Goal: Browse casually

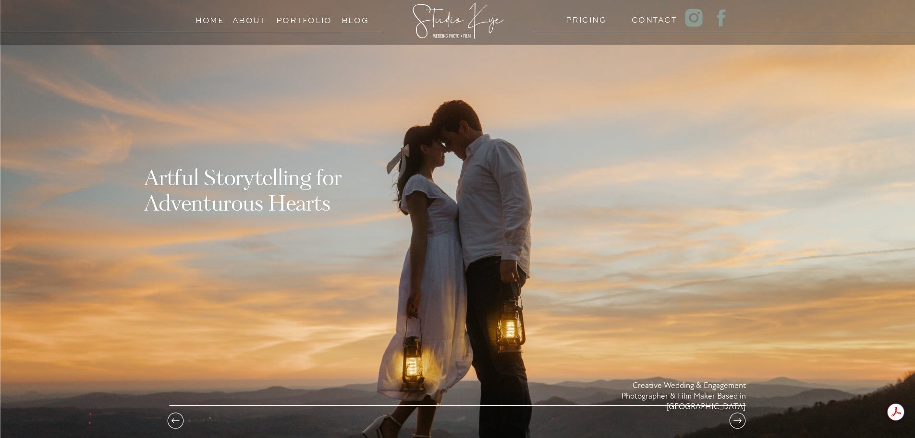
click at [309, 19] on h3 "Portfolio" at bounding box center [298, 17] width 44 height 9
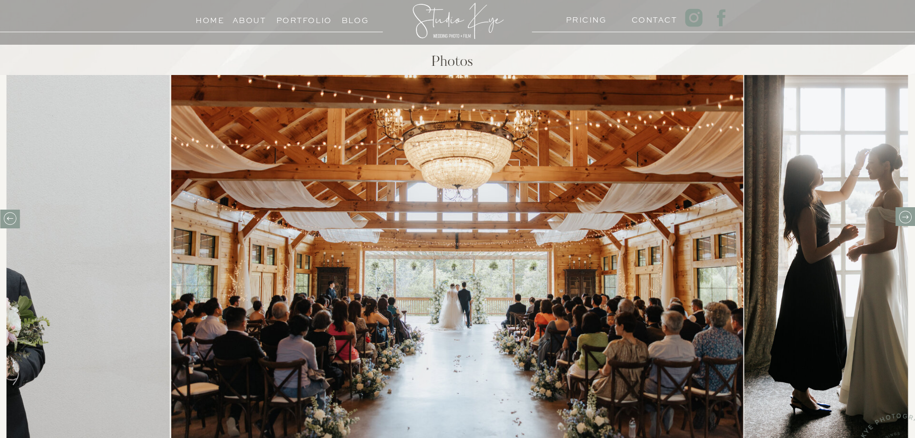
scroll to position [336, 0]
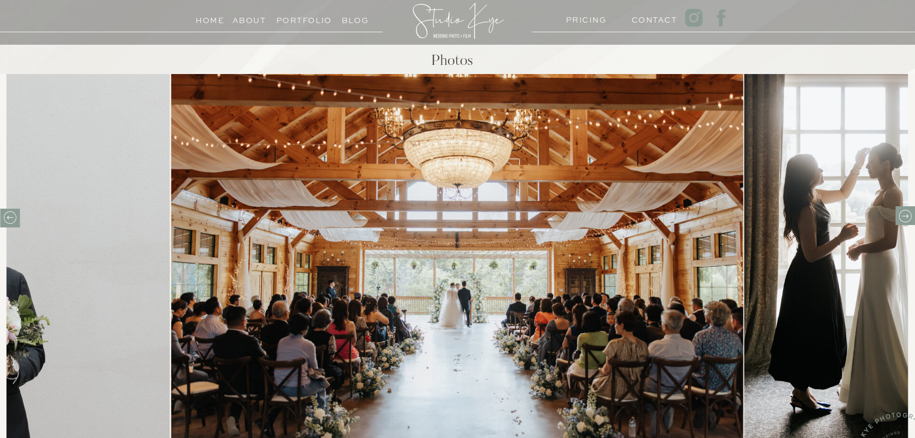
click at [911, 221] on icon at bounding box center [905, 215] width 15 height 15
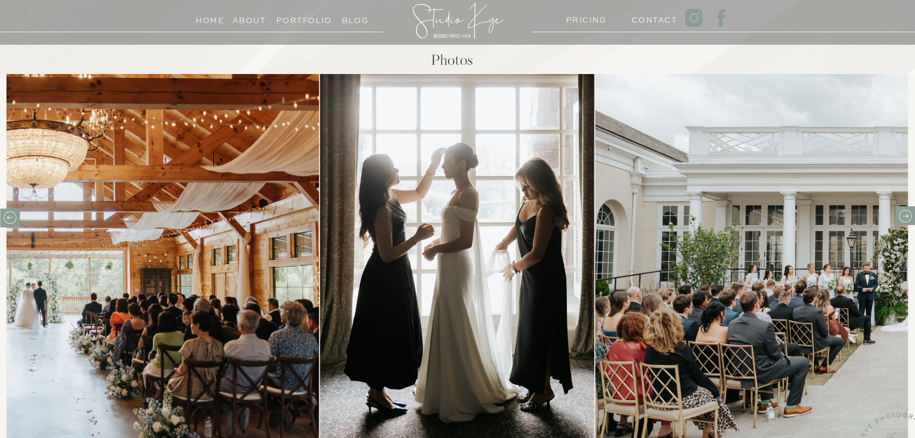
click at [908, 217] on icon at bounding box center [905, 215] width 15 height 15
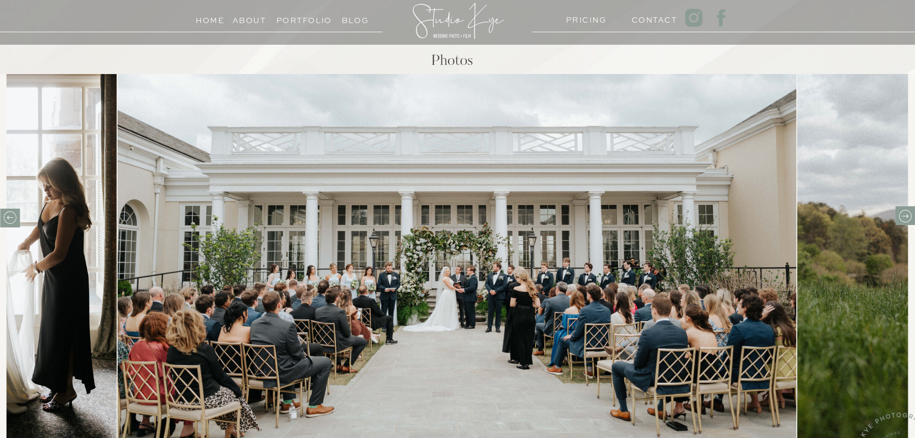
click at [906, 221] on icon at bounding box center [905, 215] width 15 height 15
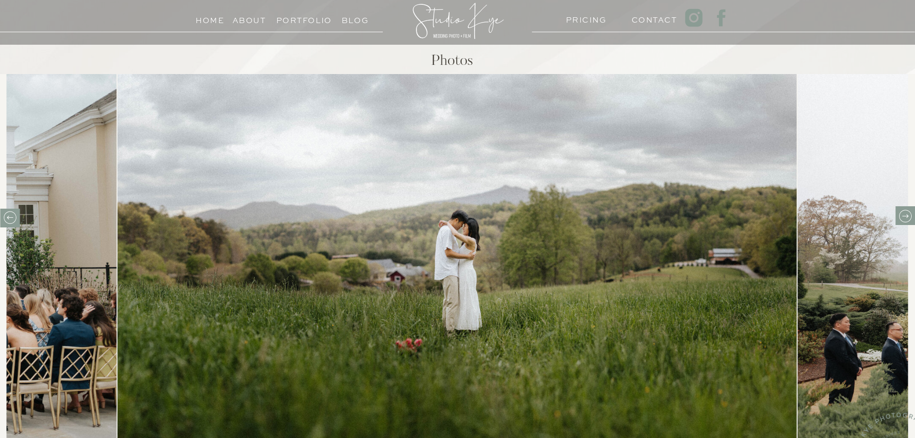
click at [906, 220] on icon at bounding box center [905, 215] width 15 height 15
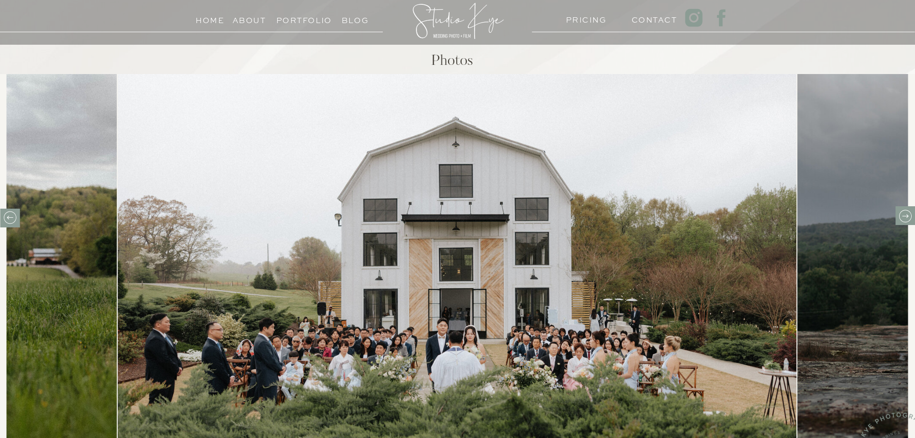
click at [906, 220] on icon at bounding box center [905, 215] width 15 height 15
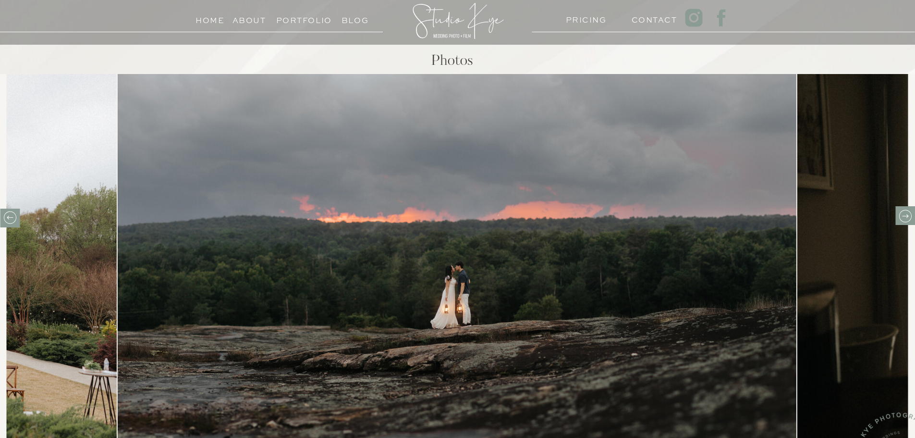
click at [907, 219] on icon at bounding box center [905, 215] width 15 height 15
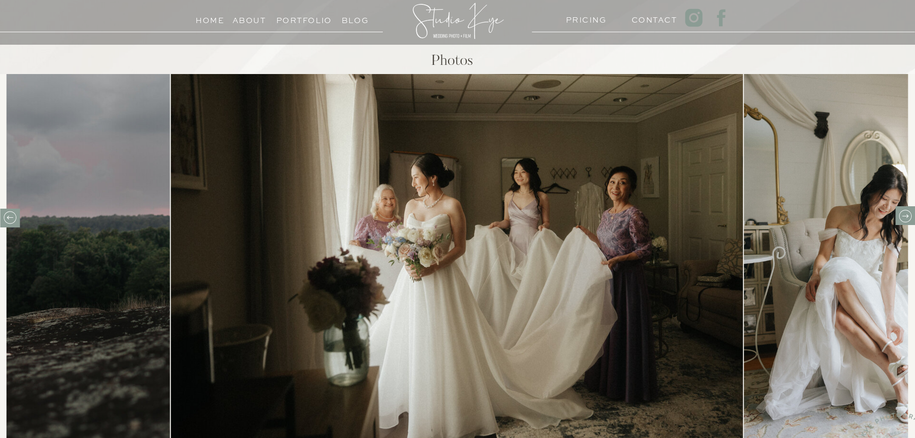
click at [907, 219] on icon at bounding box center [905, 215] width 15 height 15
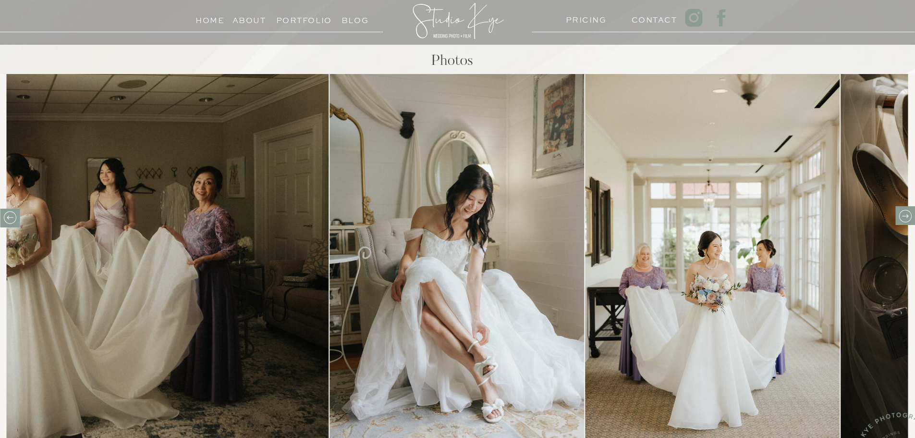
click at [907, 219] on icon at bounding box center [905, 215] width 15 height 15
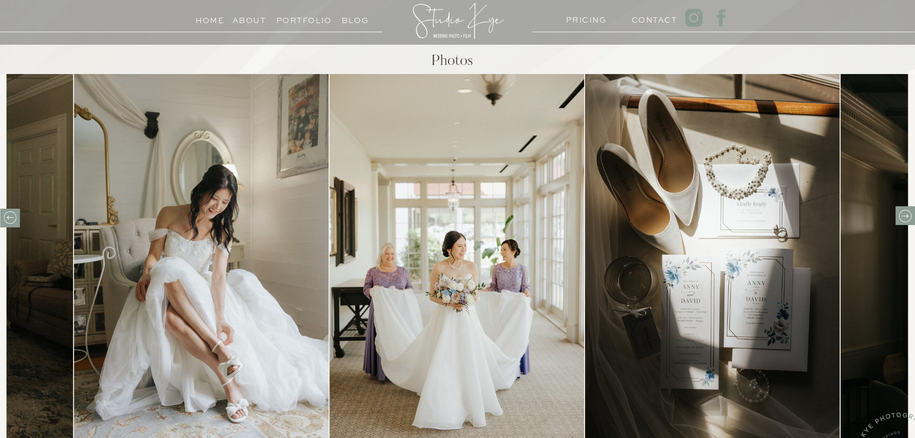
click at [907, 219] on icon at bounding box center [905, 215] width 15 height 15
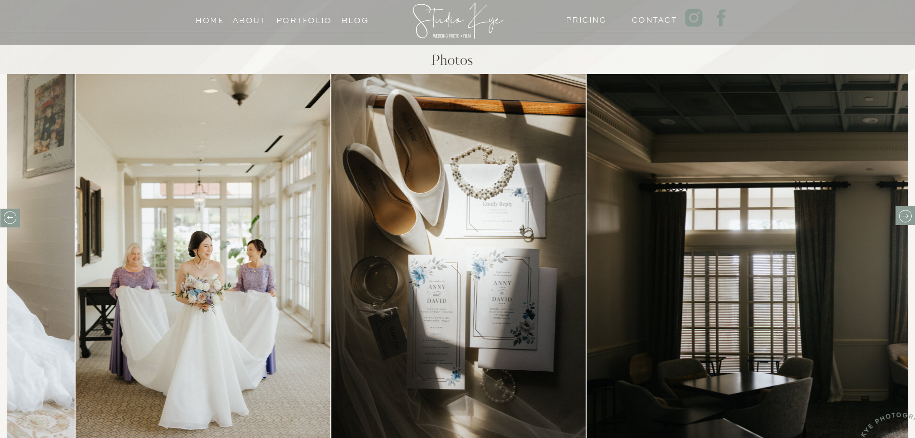
click at [907, 219] on icon at bounding box center [905, 215] width 15 height 15
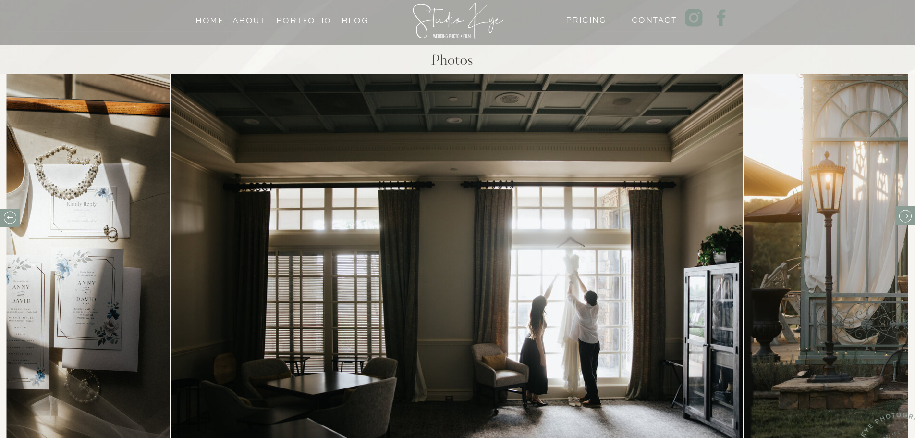
click at [907, 219] on icon at bounding box center [905, 215] width 15 height 15
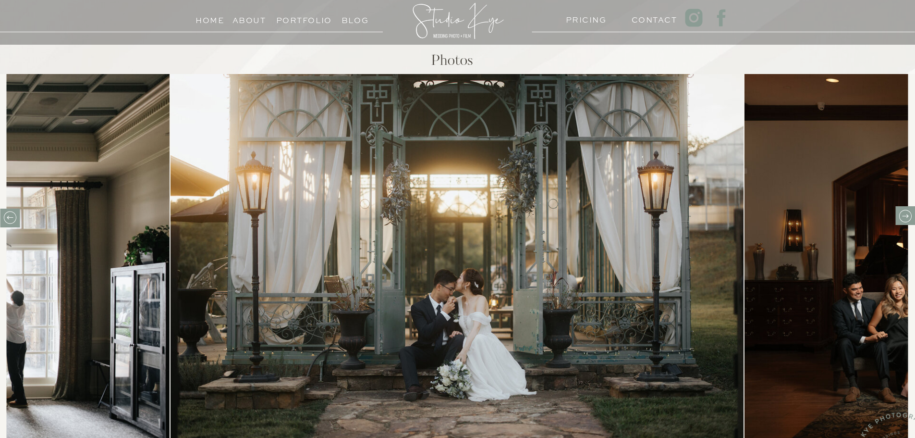
click at [907, 219] on icon at bounding box center [905, 215] width 15 height 15
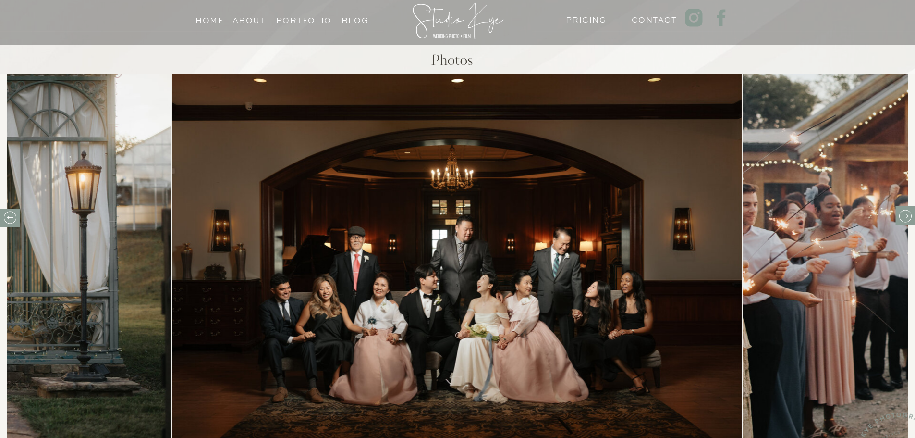
click at [907, 219] on icon at bounding box center [905, 215] width 15 height 15
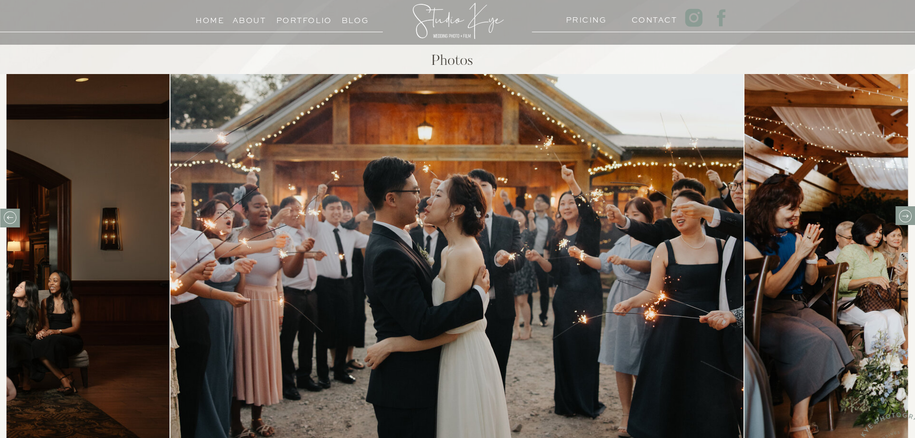
click at [907, 219] on icon at bounding box center [905, 215] width 15 height 15
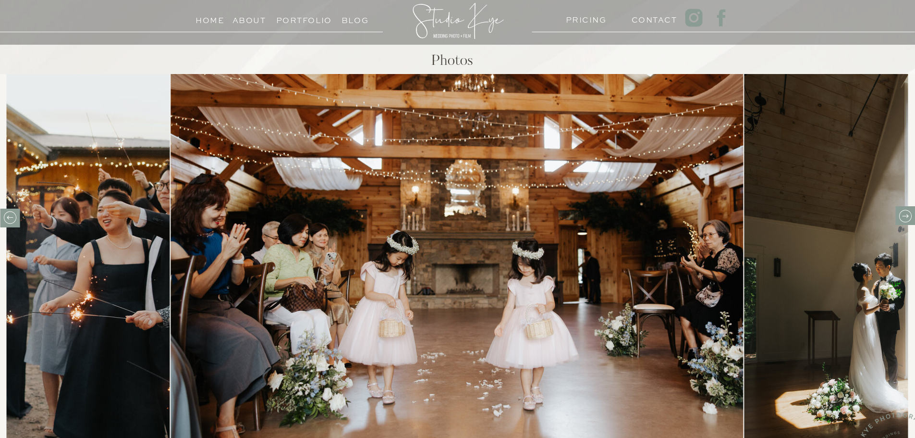
click at [907, 219] on icon at bounding box center [905, 215] width 15 height 15
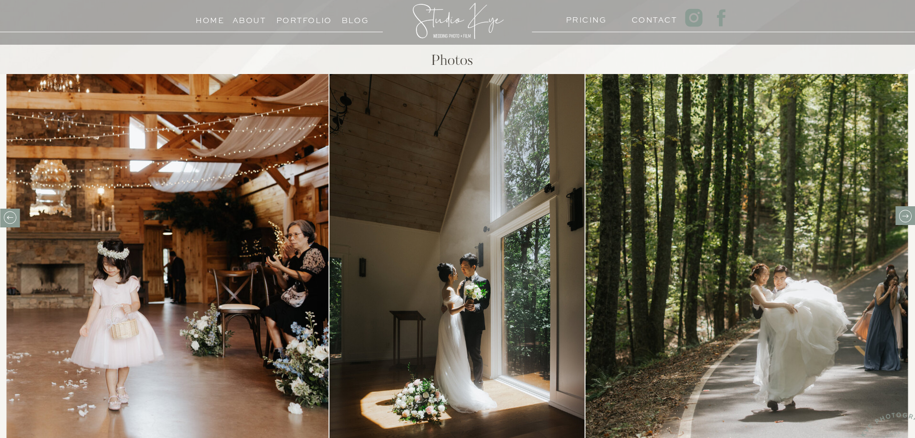
click at [902, 219] on icon at bounding box center [905, 215] width 15 height 15
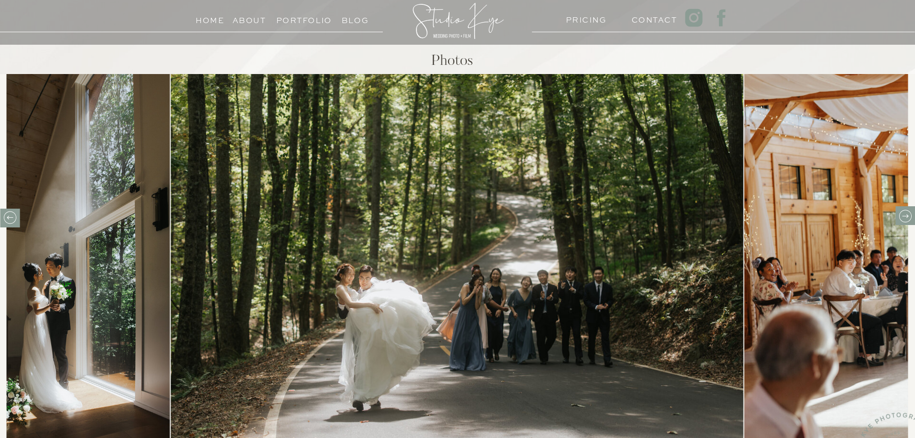
click at [912, 215] on icon at bounding box center [905, 215] width 15 height 15
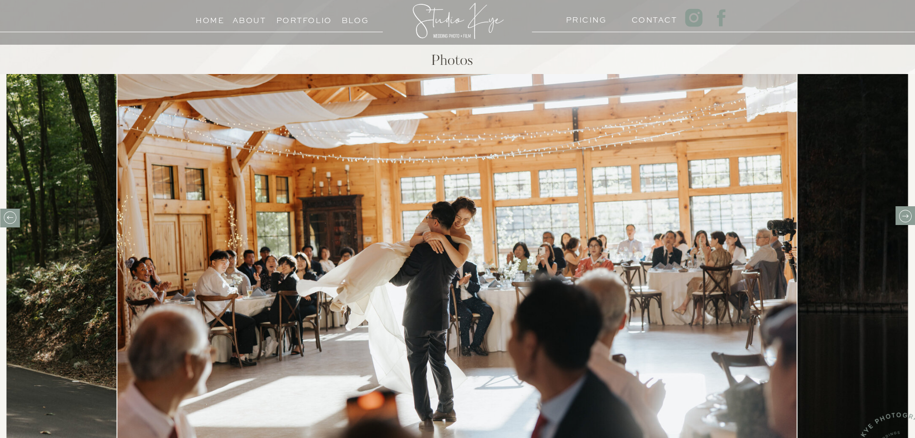
click at [912, 215] on icon at bounding box center [905, 215] width 15 height 15
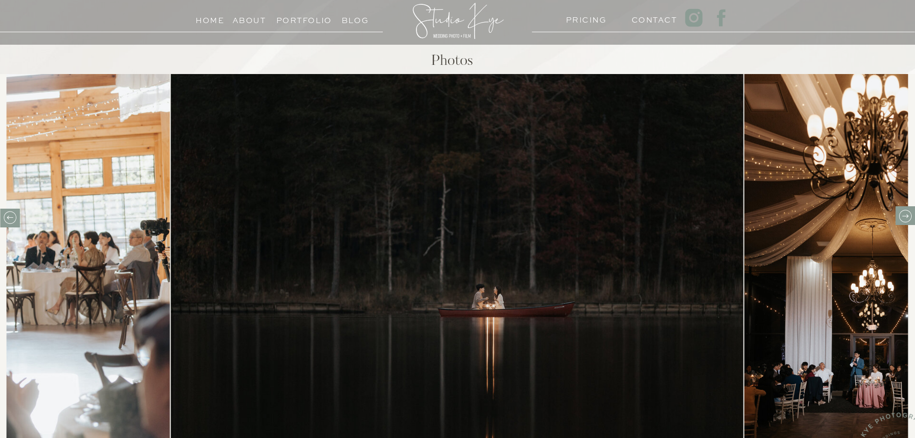
click at [912, 215] on icon at bounding box center [905, 215] width 15 height 15
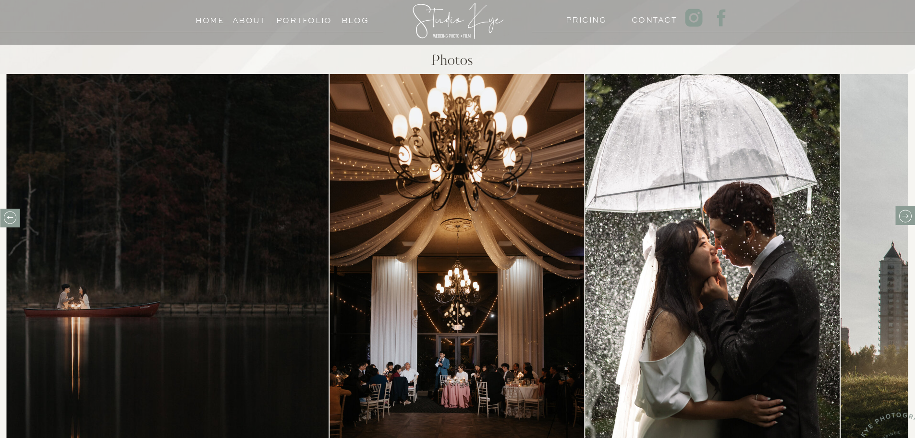
click at [912, 215] on icon at bounding box center [905, 215] width 15 height 15
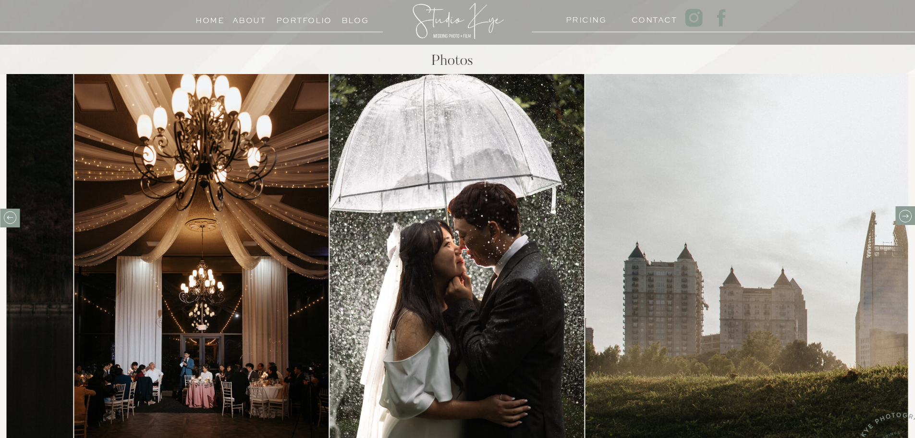
click at [913, 218] on div at bounding box center [905, 215] width 20 height 19
click at [910, 215] on icon at bounding box center [905, 215] width 15 height 15
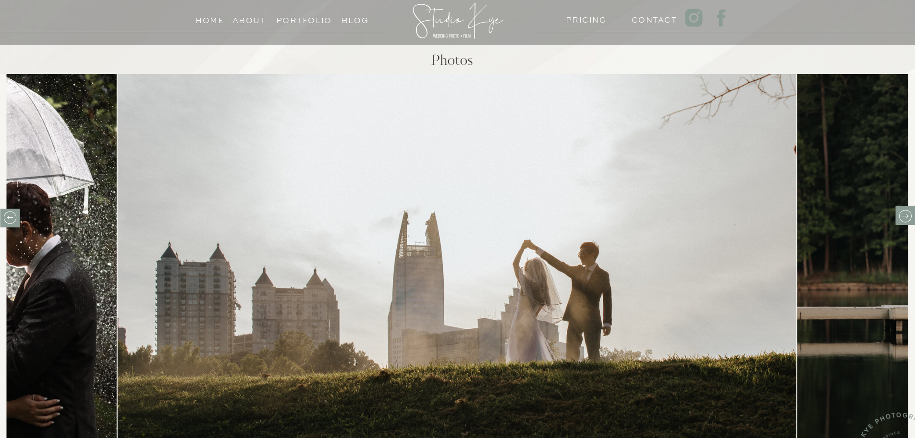
click at [910, 215] on icon at bounding box center [905, 215] width 15 height 15
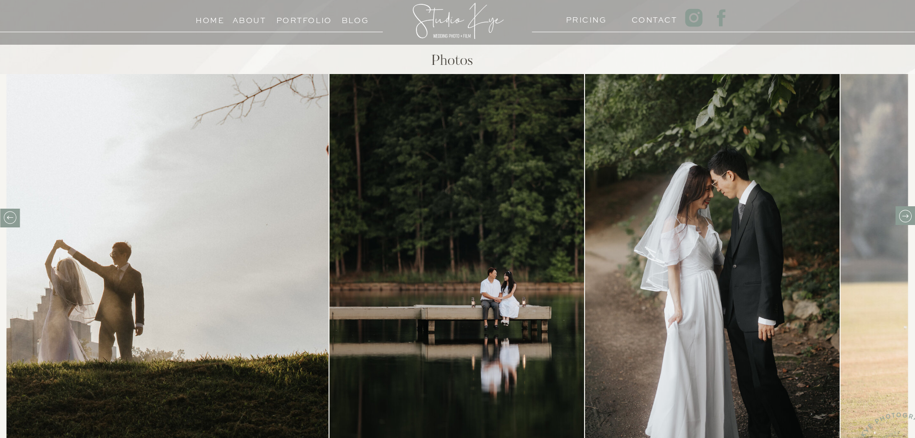
click at [910, 215] on icon at bounding box center [905, 215] width 15 height 15
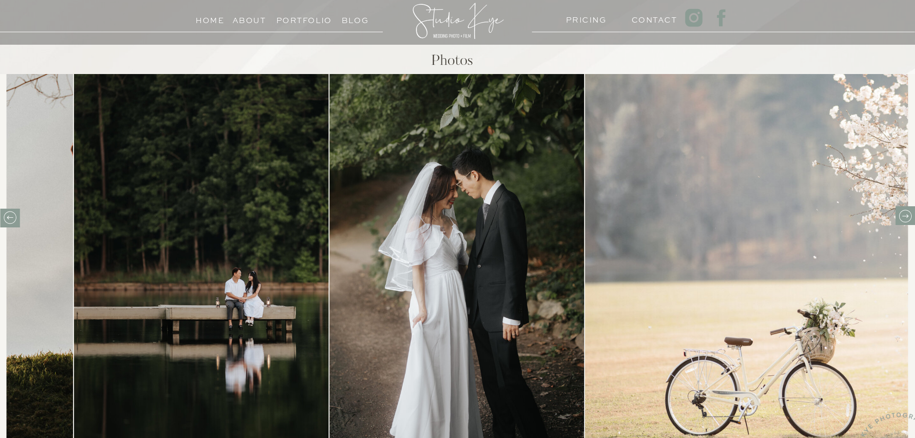
click at [910, 215] on icon at bounding box center [905, 215] width 15 height 15
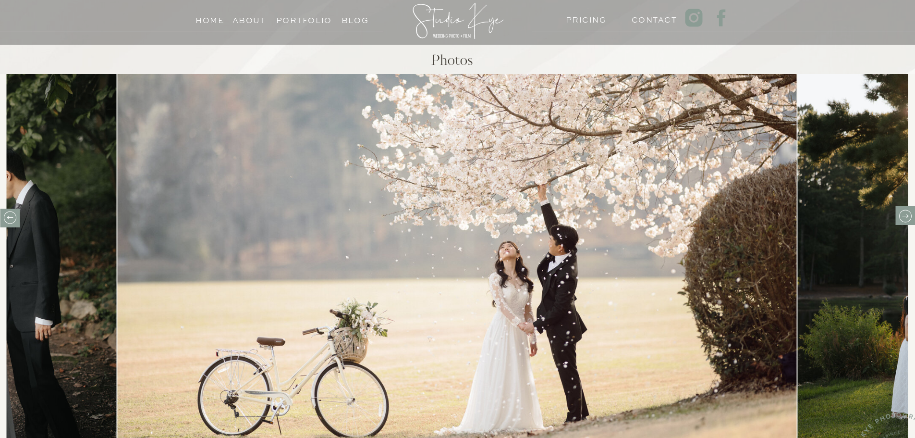
click at [904, 217] on icon at bounding box center [905, 215] width 15 height 15
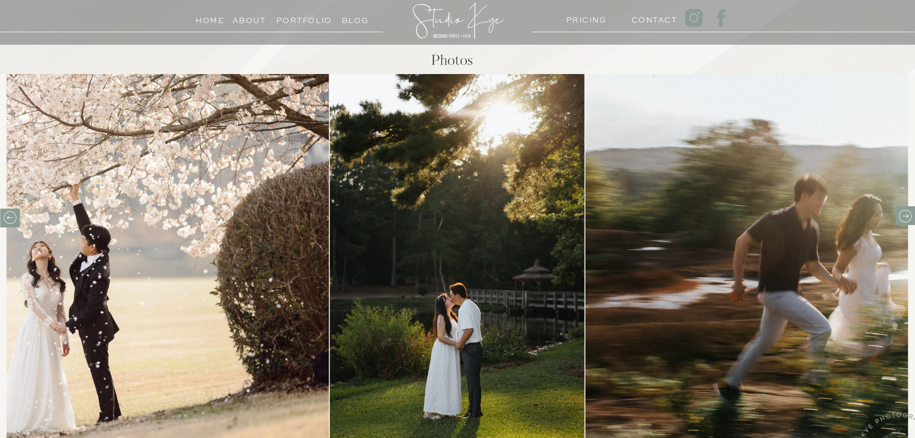
click at [904, 217] on icon at bounding box center [905, 215] width 15 height 15
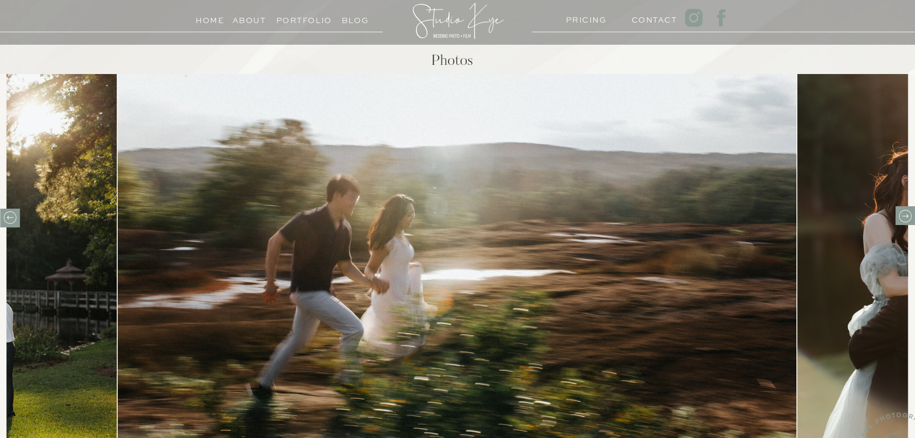
click at [908, 216] on icon at bounding box center [905, 216] width 6 height 4
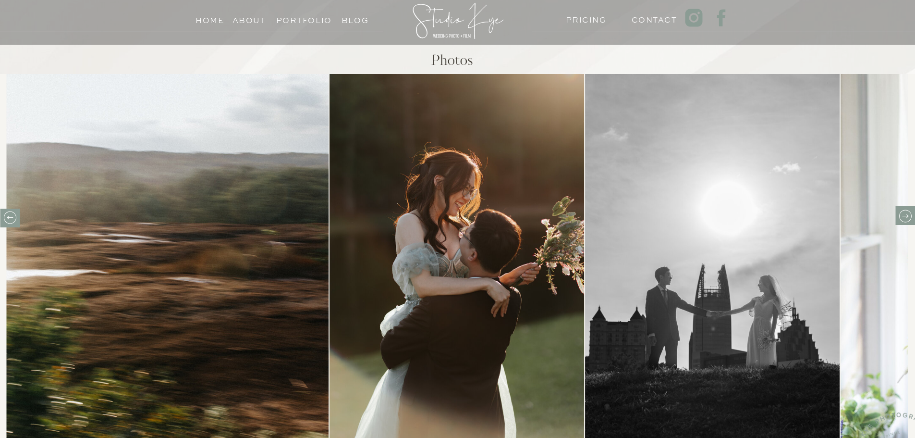
click at [908, 216] on icon at bounding box center [905, 216] width 6 height 4
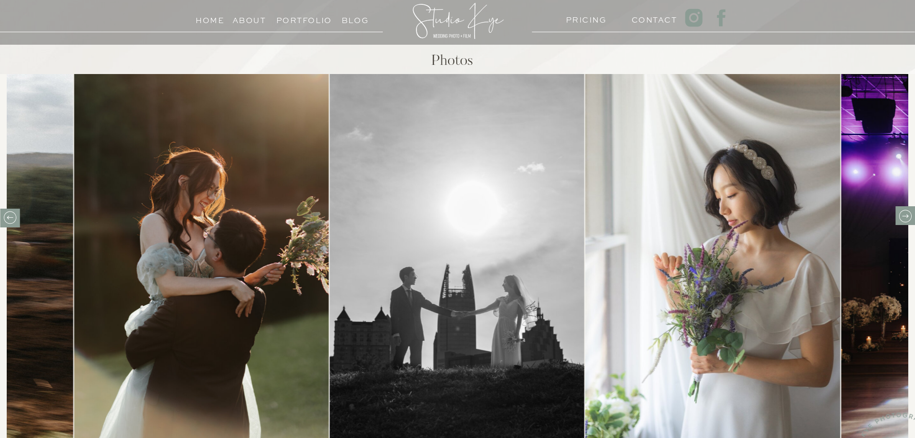
click at [908, 216] on icon at bounding box center [905, 216] width 6 height 4
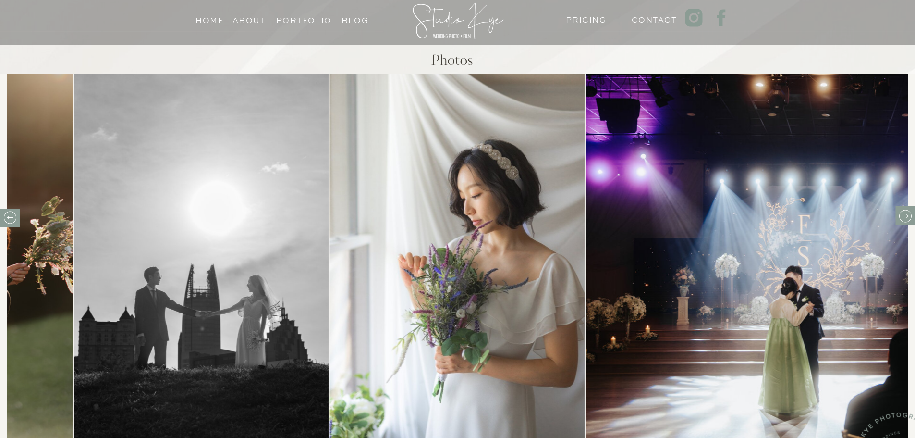
click at [908, 216] on icon at bounding box center [905, 216] width 6 height 4
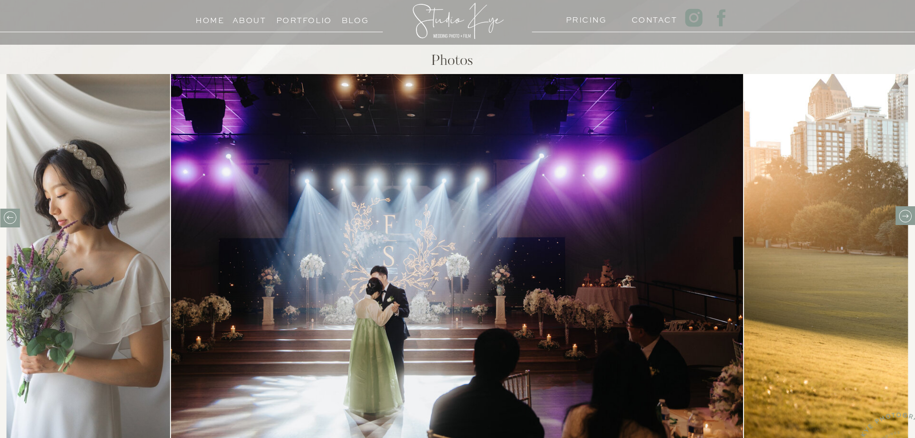
click at [908, 216] on icon at bounding box center [905, 216] width 6 height 4
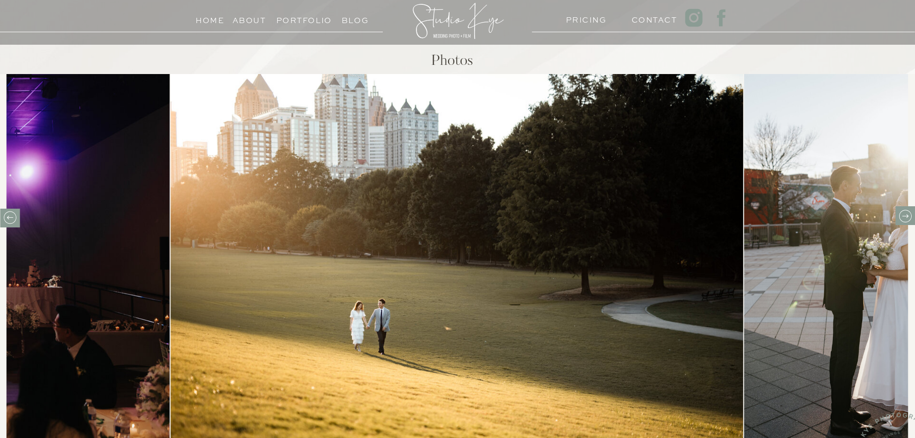
click at [908, 216] on icon at bounding box center [905, 216] width 6 height 4
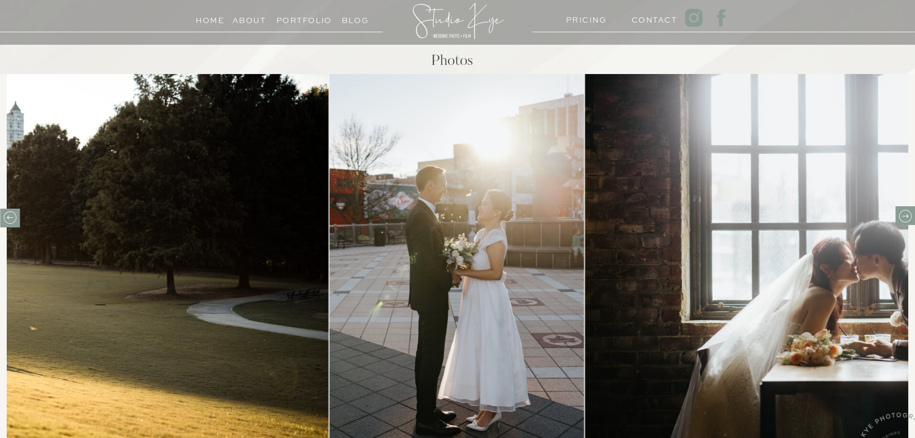
click at [908, 216] on icon at bounding box center [905, 216] width 6 height 4
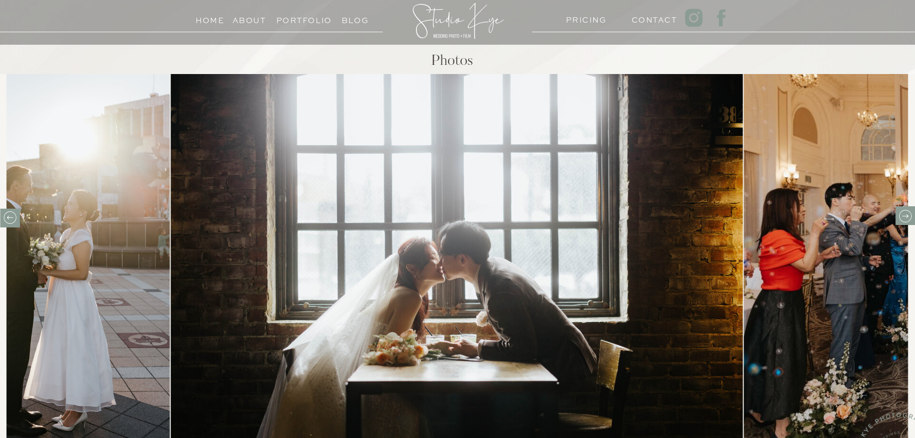
click at [907, 215] on icon at bounding box center [905, 215] width 15 height 15
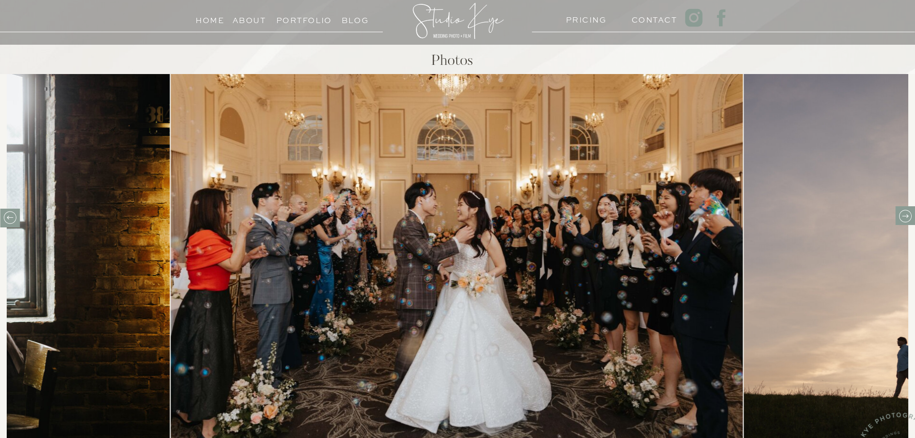
click at [907, 215] on icon at bounding box center [905, 215] width 15 height 15
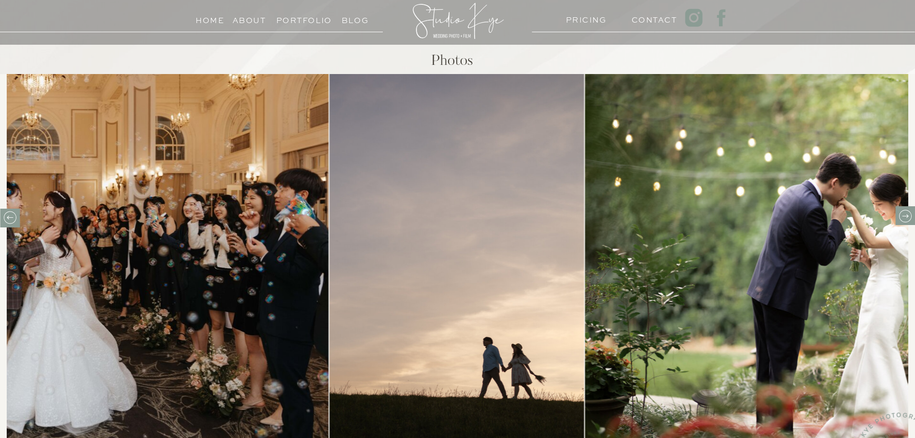
click at [907, 215] on icon at bounding box center [905, 215] width 15 height 15
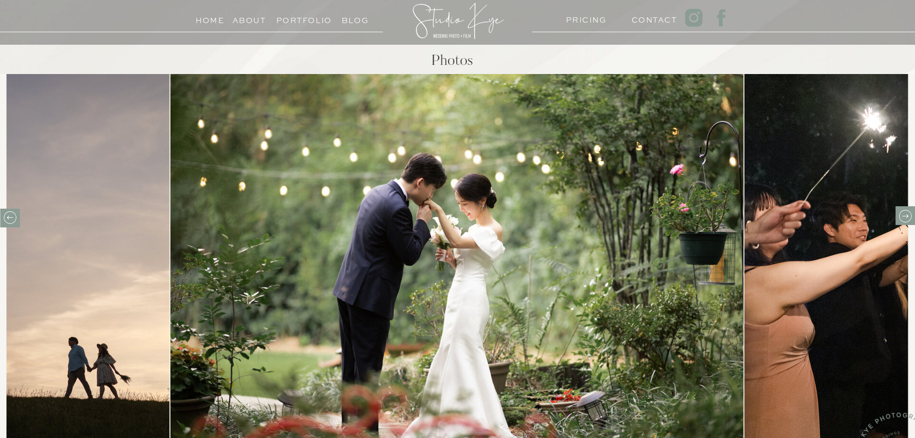
click at [904, 219] on icon at bounding box center [905, 215] width 15 height 15
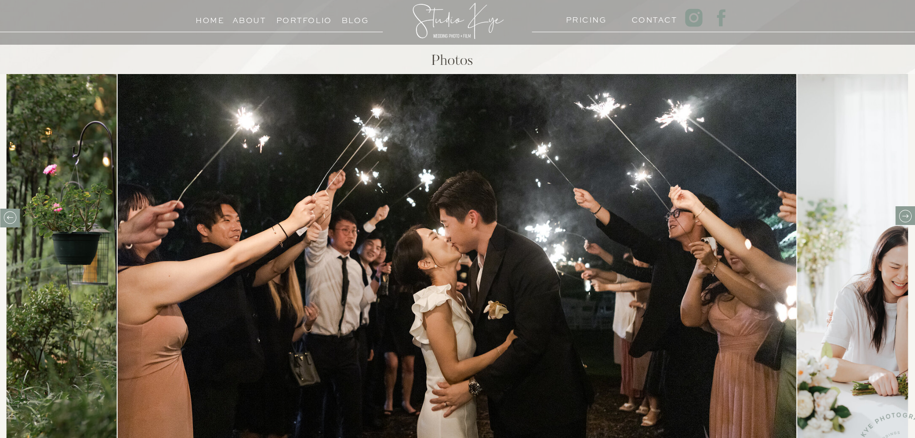
click at [904, 216] on icon at bounding box center [905, 216] width 6 height 4
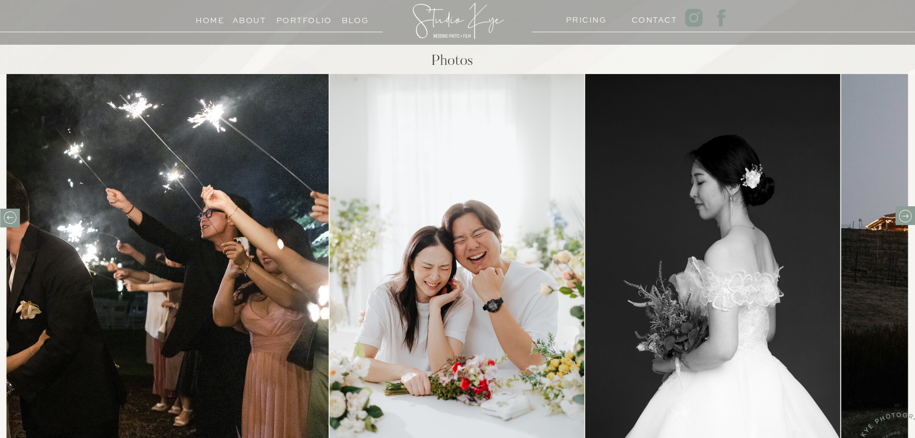
click at [904, 216] on icon at bounding box center [905, 216] width 6 height 4
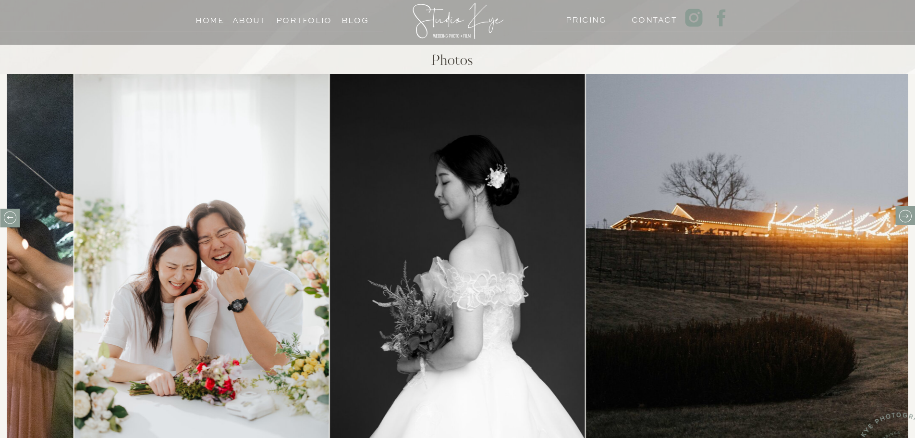
click at [904, 216] on icon at bounding box center [905, 216] width 6 height 4
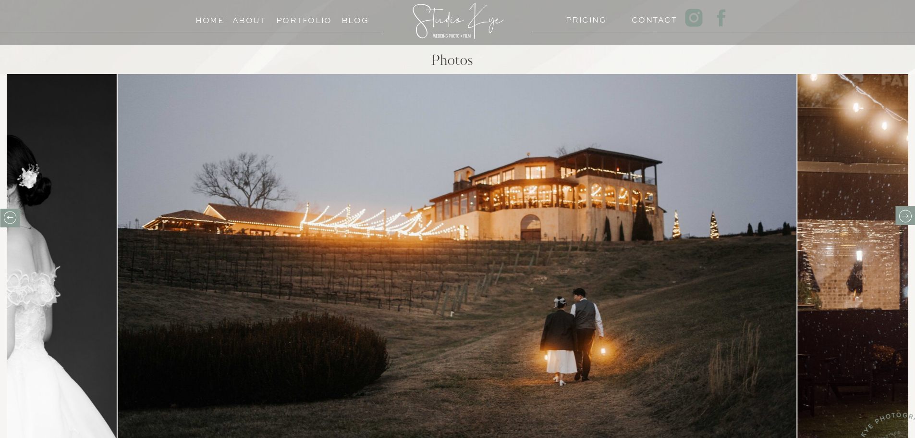
click at [904, 216] on icon at bounding box center [905, 216] width 6 height 4
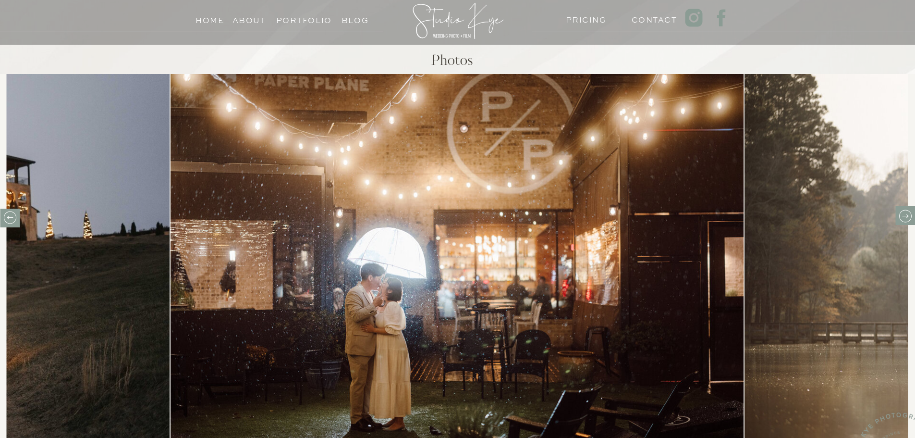
click at [904, 216] on icon at bounding box center [905, 216] width 6 height 4
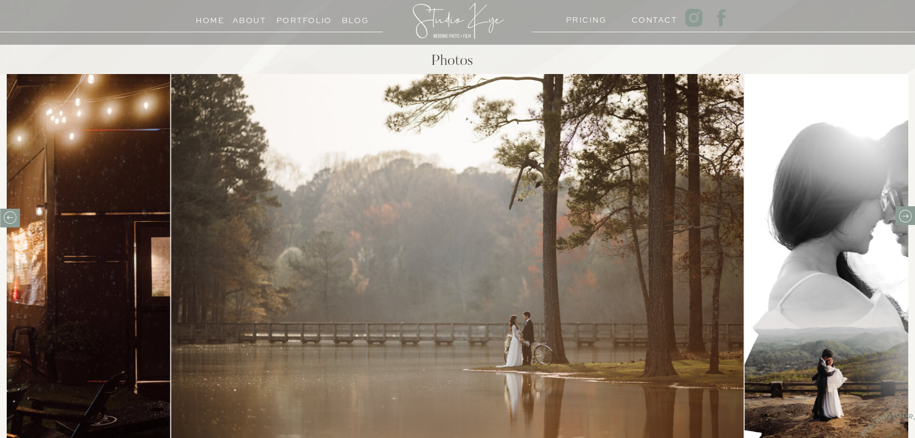
click at [904, 216] on icon at bounding box center [905, 216] width 6 height 4
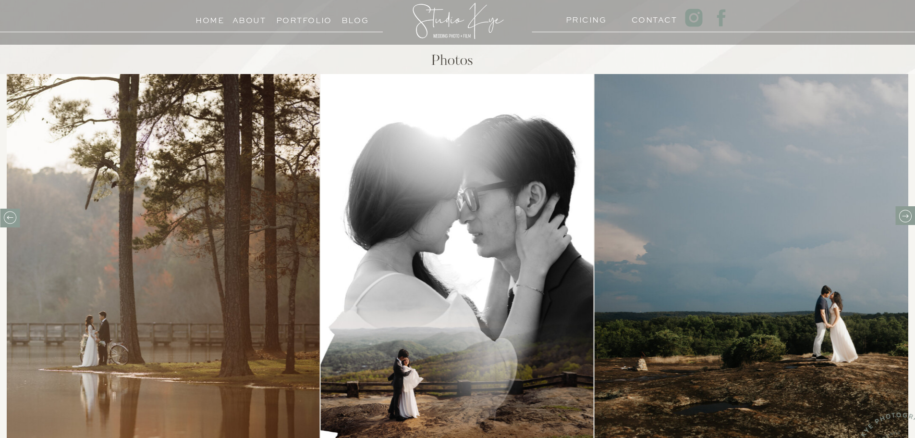
click at [904, 216] on icon at bounding box center [905, 216] width 6 height 4
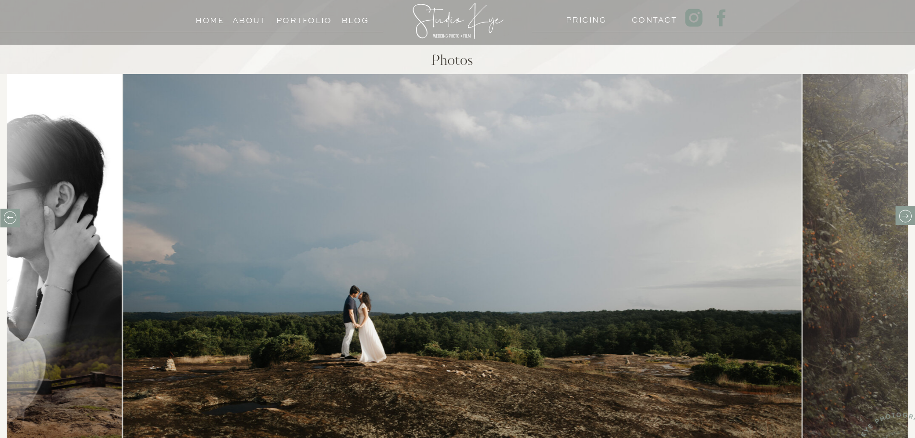
click at [904, 216] on icon at bounding box center [905, 216] width 6 height 4
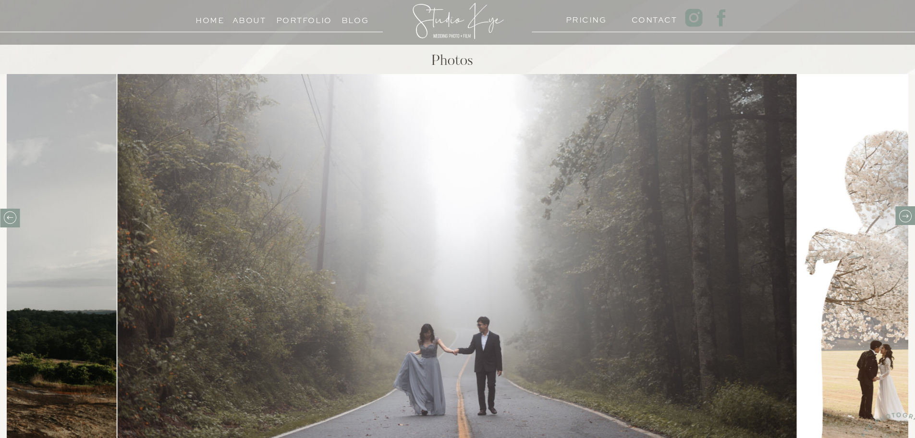
click at [904, 216] on icon at bounding box center [905, 216] width 6 height 4
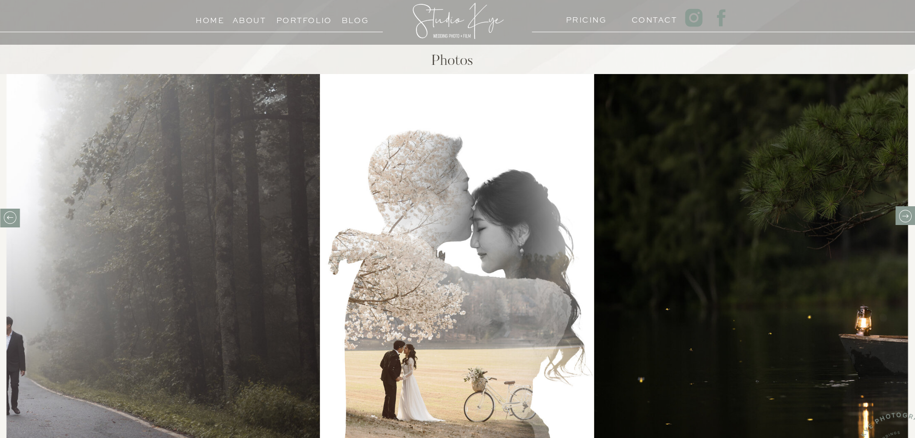
click at [6, 220] on icon at bounding box center [9, 217] width 15 height 15
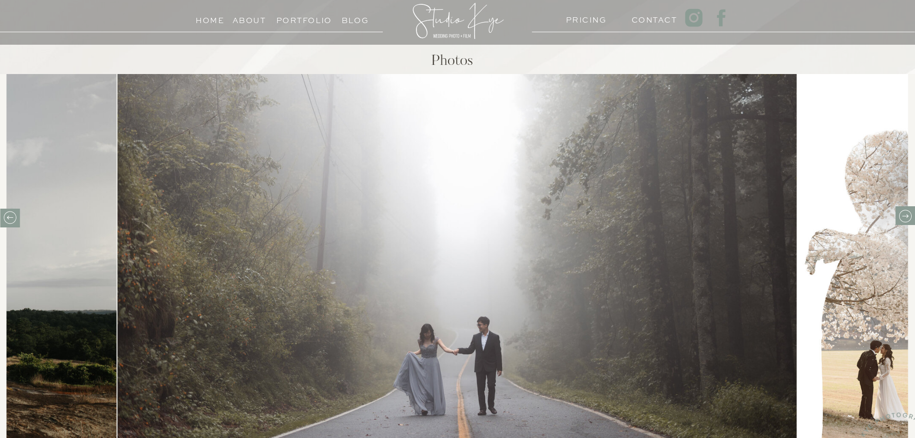
click at [909, 219] on icon at bounding box center [905, 215] width 15 height 15
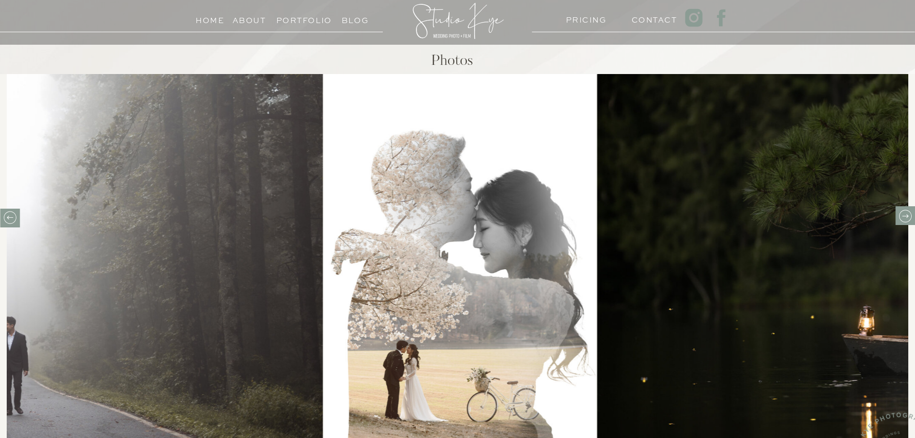
click at [909, 219] on icon at bounding box center [905, 215] width 15 height 15
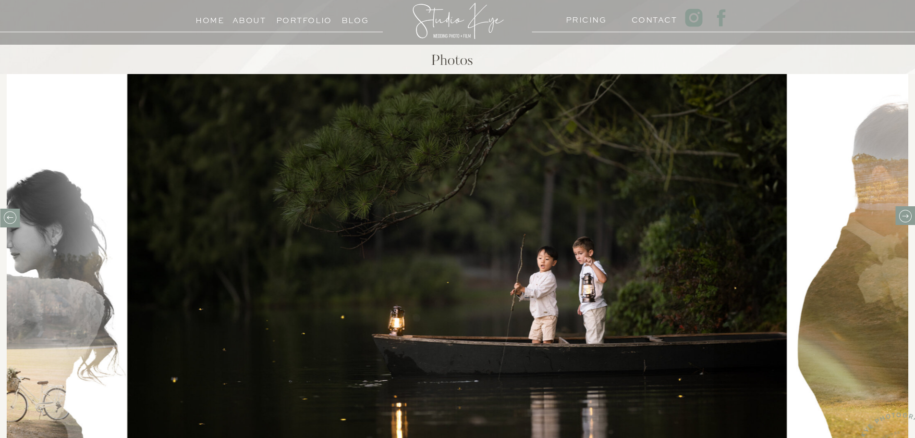
click at [909, 219] on icon at bounding box center [905, 215] width 15 height 15
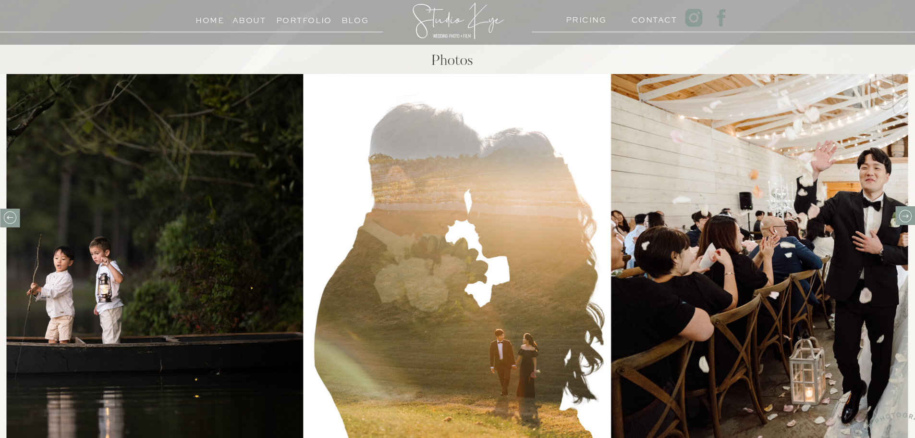
click at [906, 213] on icon at bounding box center [905, 215] width 15 height 15
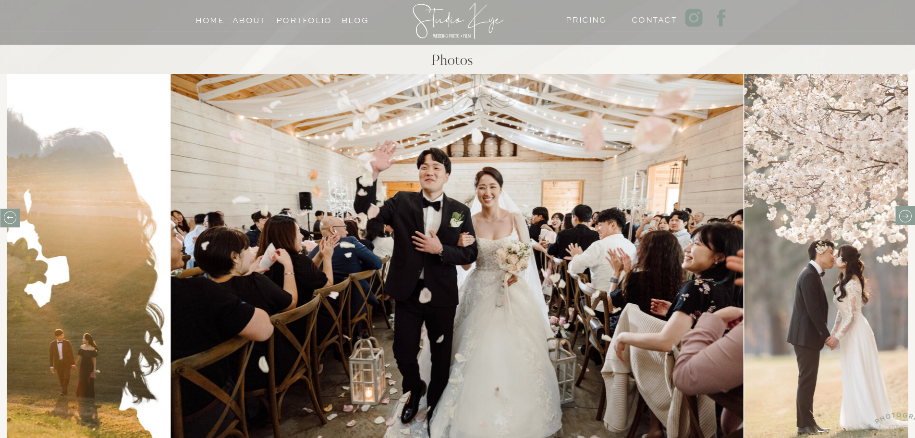
click at [907, 213] on icon at bounding box center [905, 215] width 15 height 15
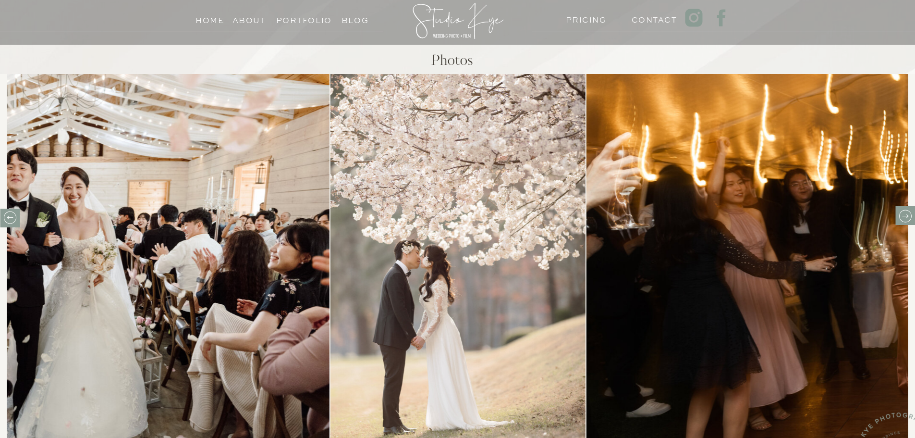
click at [907, 213] on icon at bounding box center [905, 215] width 15 height 15
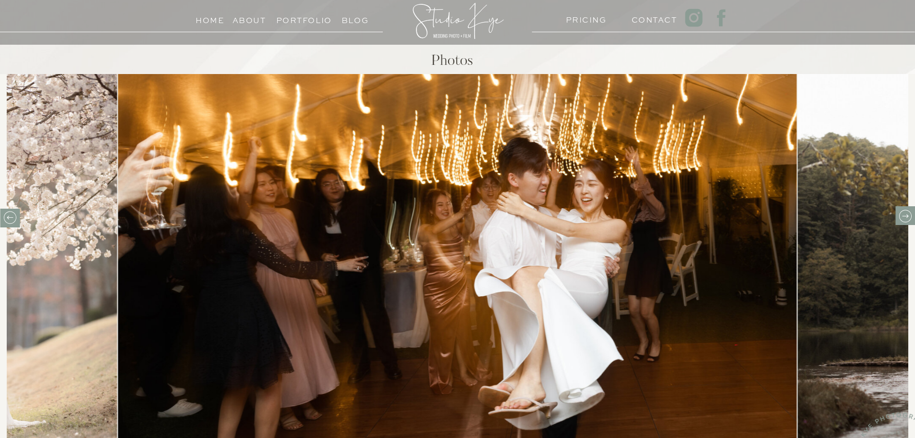
click at [907, 213] on icon at bounding box center [905, 215] width 15 height 15
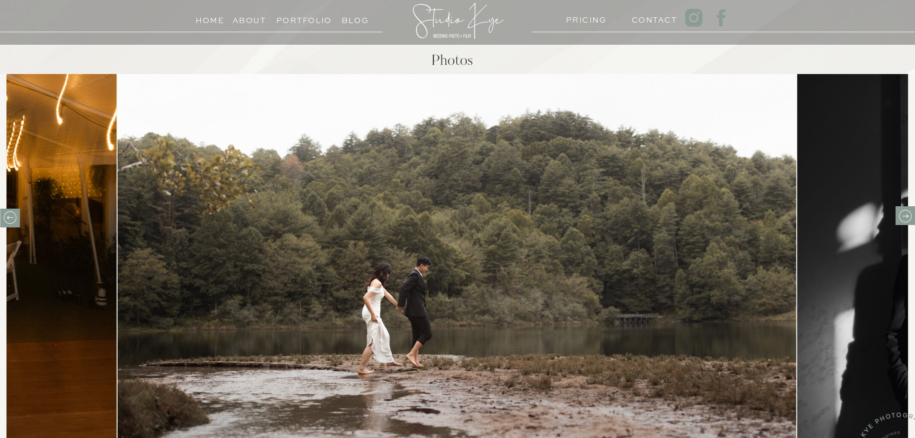
click at [907, 213] on icon at bounding box center [905, 215] width 15 height 15
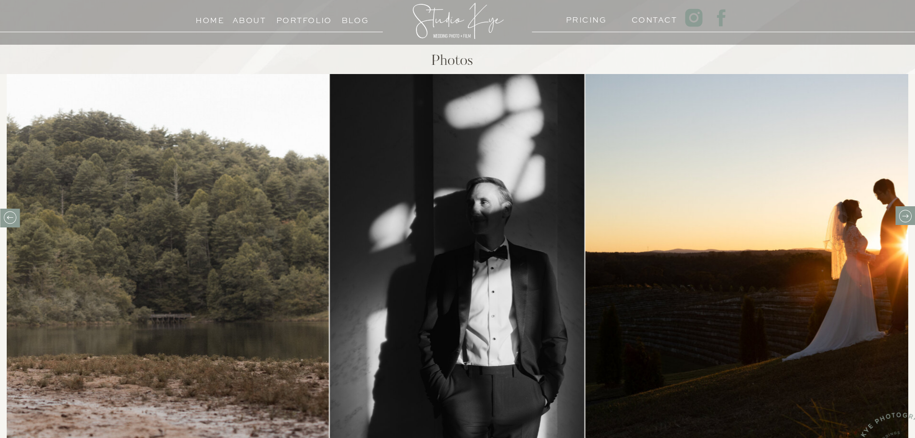
click at [907, 213] on icon at bounding box center [905, 215] width 15 height 15
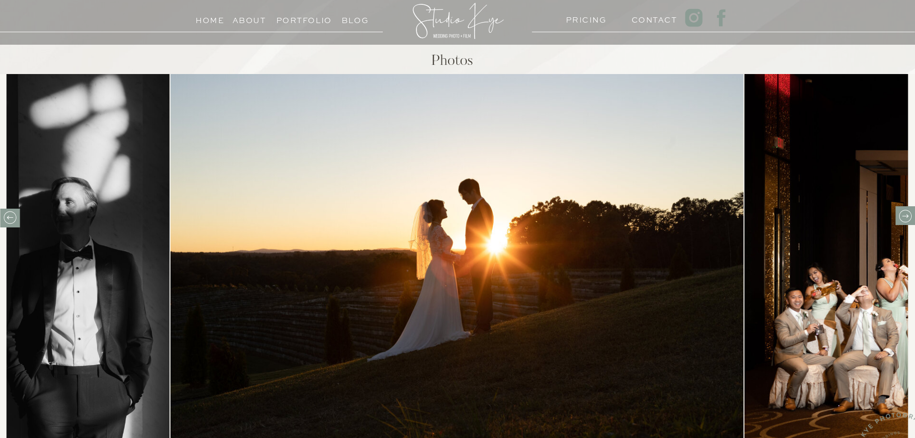
click at [907, 213] on icon at bounding box center [905, 215] width 15 height 15
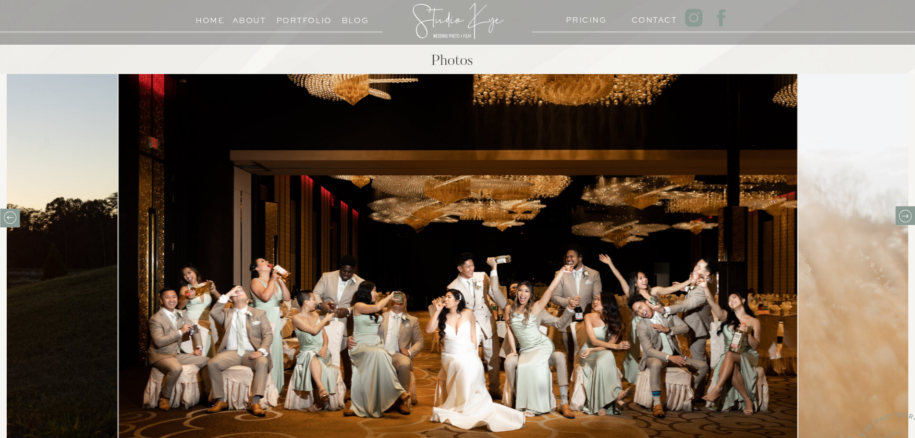
click at [907, 213] on icon at bounding box center [905, 215] width 15 height 15
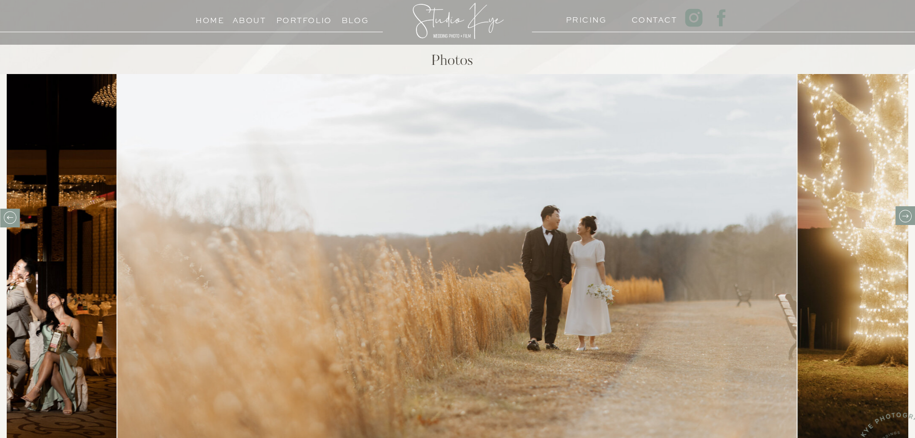
click at [907, 213] on icon at bounding box center [905, 215] width 15 height 15
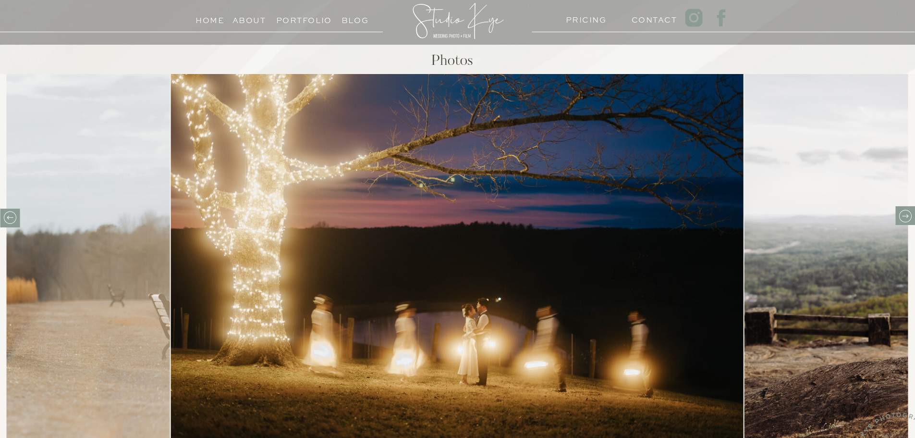
click at [907, 213] on icon at bounding box center [905, 215] width 15 height 15
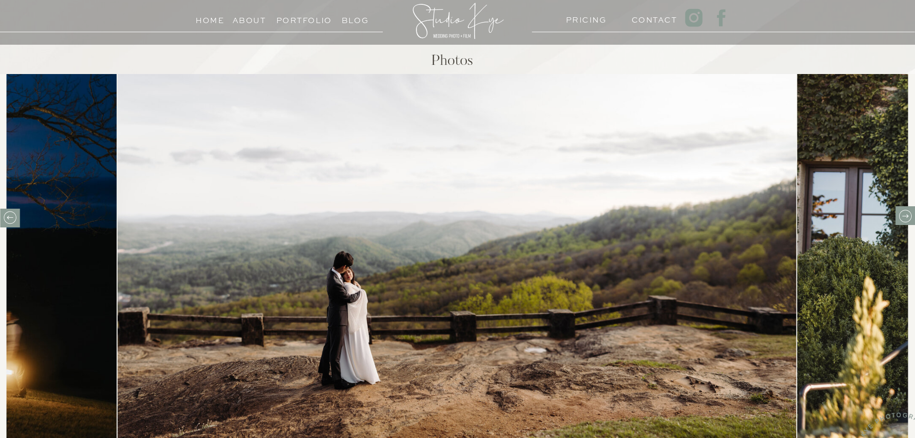
click at [907, 213] on icon at bounding box center [905, 215] width 15 height 15
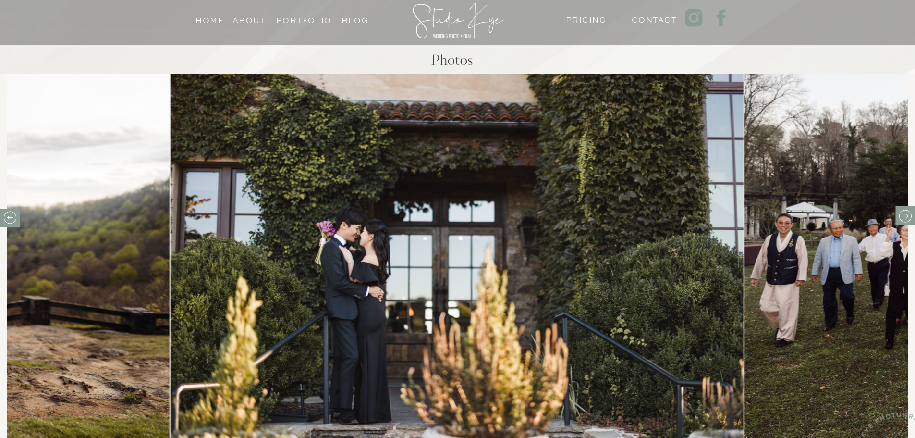
click at [907, 213] on icon at bounding box center [905, 215] width 15 height 15
